Goal: Task Accomplishment & Management: Manage account settings

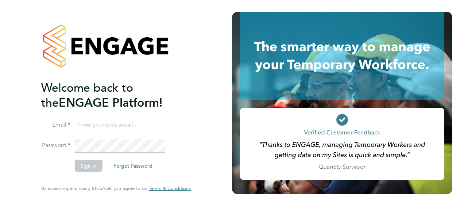
type input "stuart.davis@vistry.co.uk"
click at [143, 125] on input "stuart.davis@vistry.co.uk" at bounding box center [120, 125] width 90 height 13
click at [79, 168] on button "Sign In" at bounding box center [89, 166] width 28 height 12
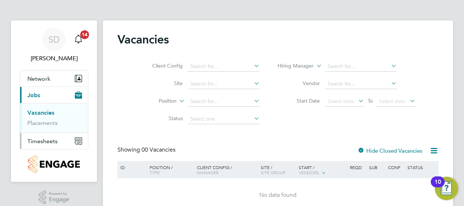
click at [44, 139] on span "Timesheets" at bounding box center [42, 140] width 30 height 7
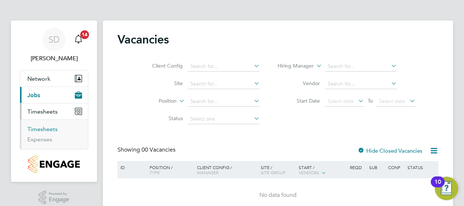
click at [52, 125] on link "Timesheets" at bounding box center [42, 128] width 30 height 7
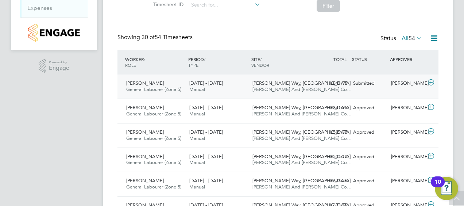
click at [429, 81] on icon at bounding box center [430, 82] width 9 height 6
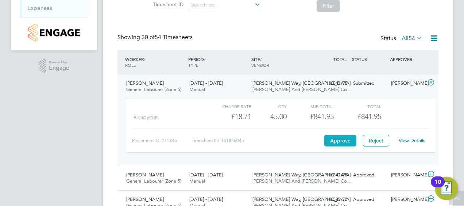
click at [338, 141] on button "Approve" at bounding box center [340, 141] width 32 height 12
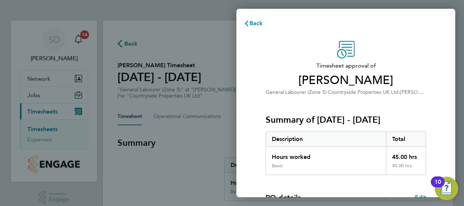
click at [436, 98] on div "Timesheet approval of Anthony Burrage General Labourer (Zone 5) · Countryside P…" at bounding box center [345, 186] width 219 height 308
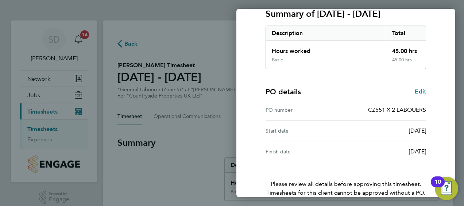
scroll to position [143, 0]
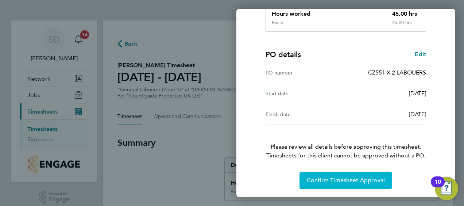
click at [335, 175] on button "Confirm Timesheet Approval" at bounding box center [345, 179] width 93 height 17
